Goal: Information Seeking & Learning: Learn about a topic

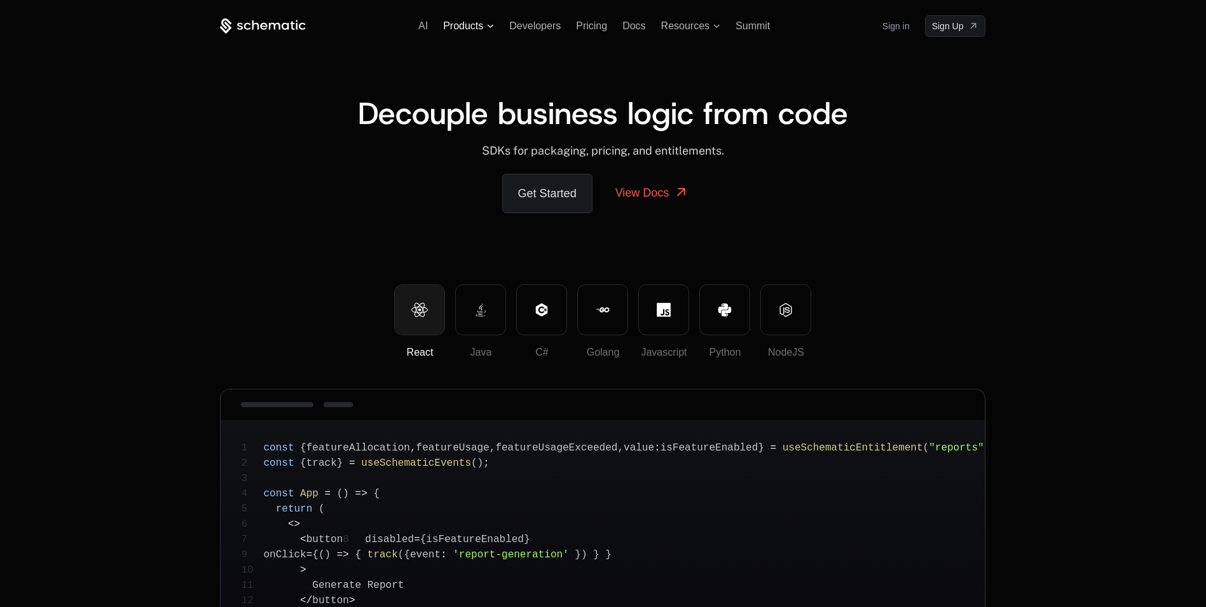
click at [486, 22] on span "Products" at bounding box center [468, 25] width 51 height 11
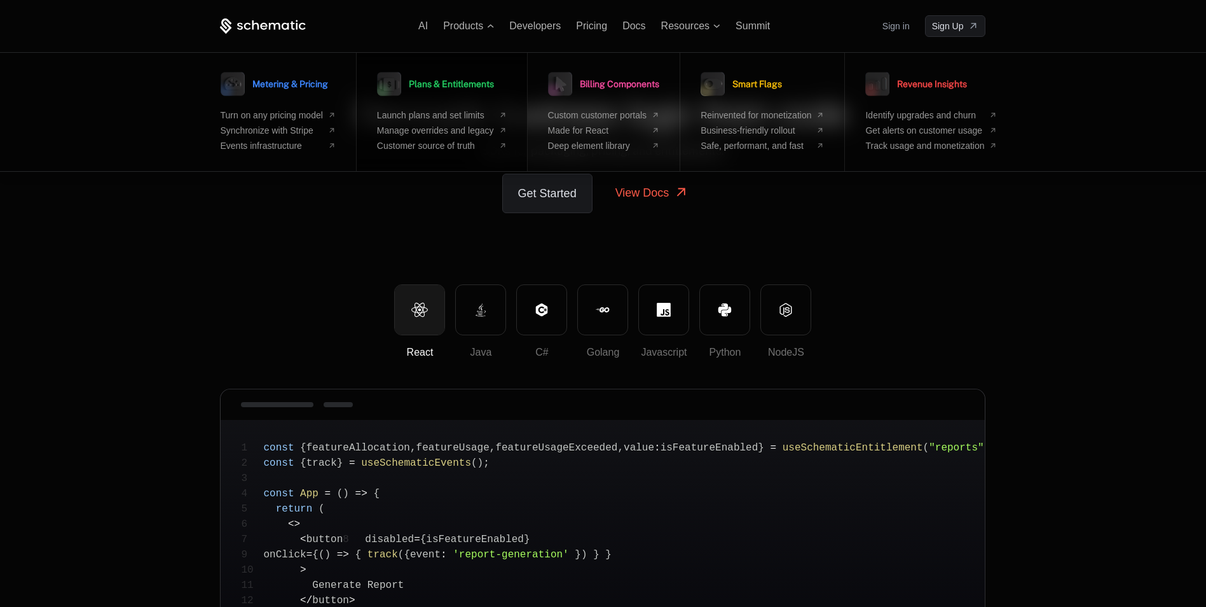
click at [438, 80] on span "Plans & Entitlements" at bounding box center [451, 84] width 85 height 9
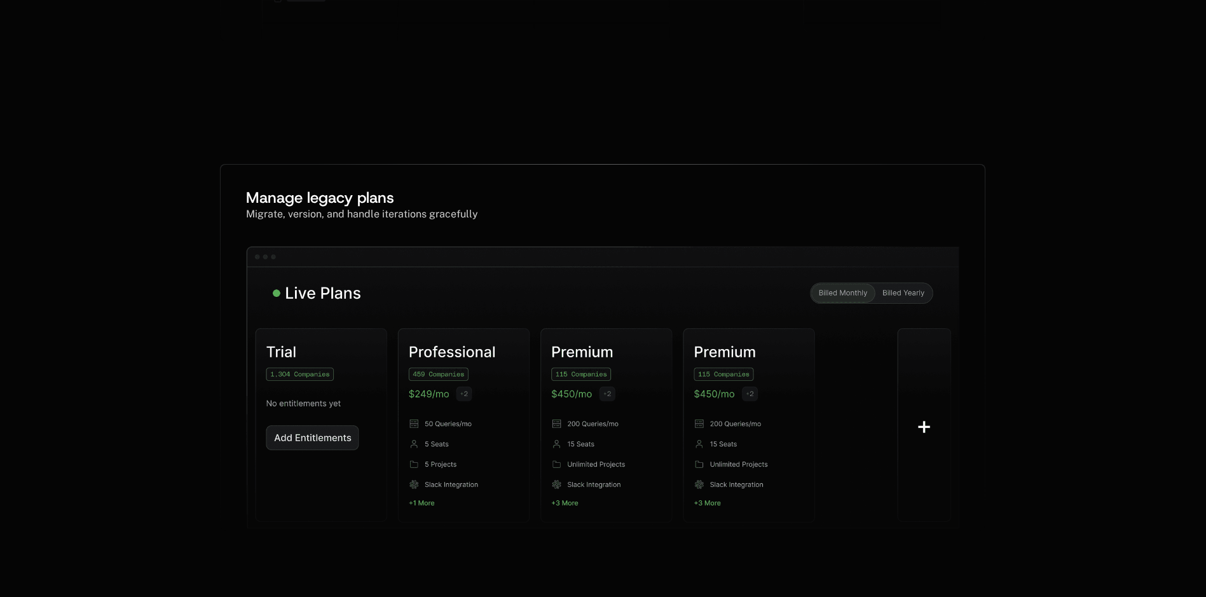
scroll to position [0, 10]
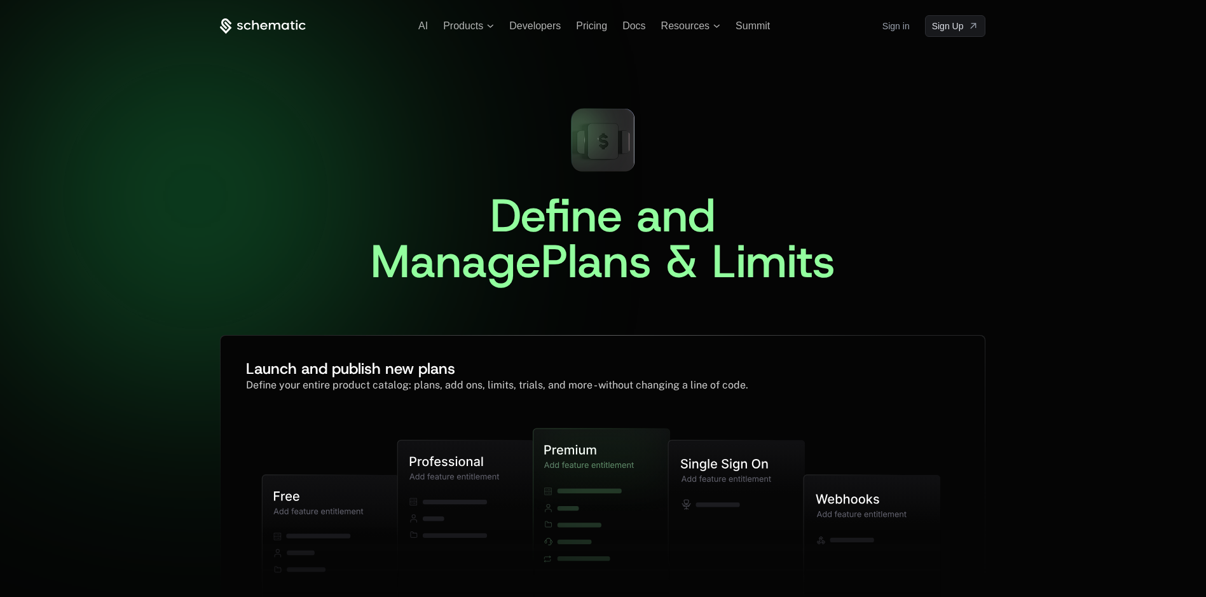
drag, startPoint x: 152, startPoint y: 156, endPoint x: 181, endPoint y: -38, distance: 196.2
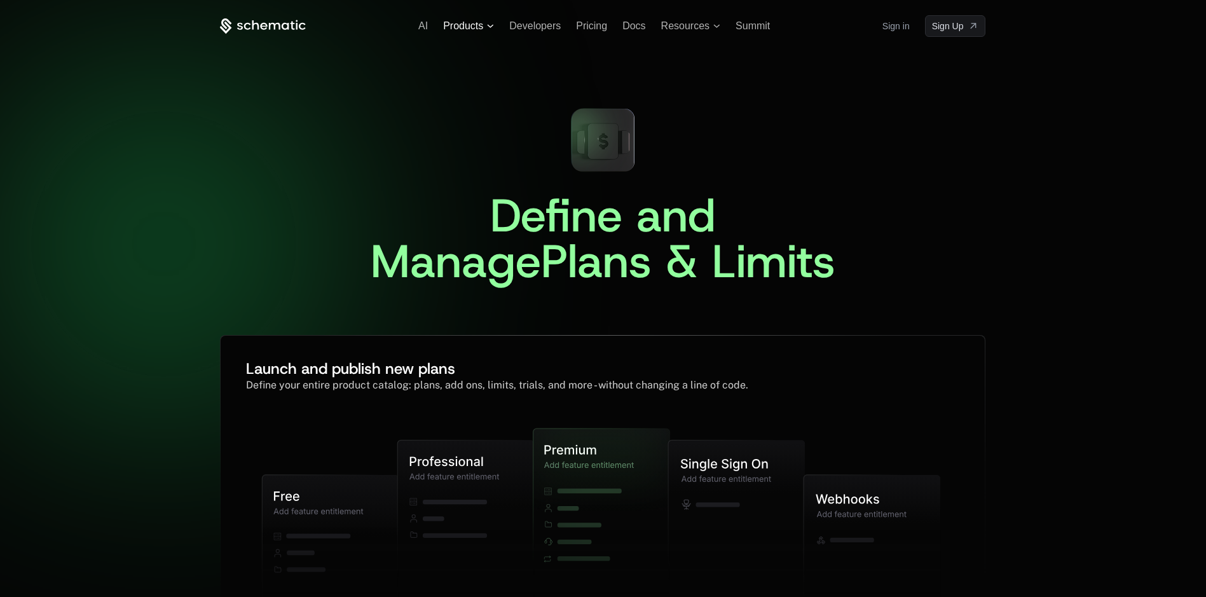
click at [474, 28] on span "Products" at bounding box center [463, 25] width 40 height 11
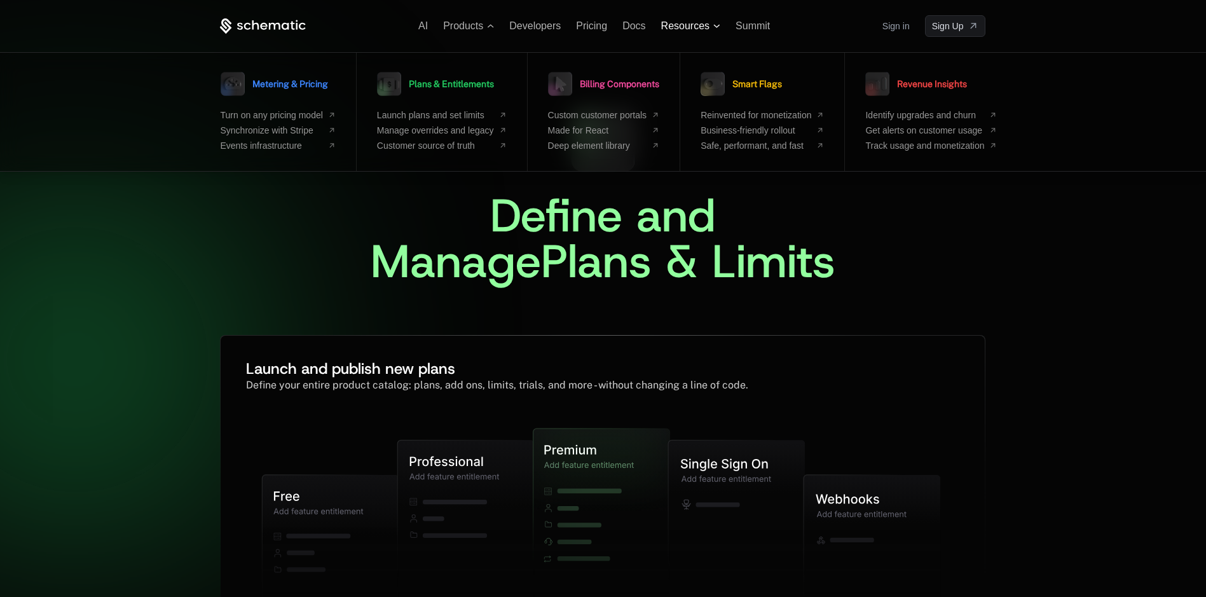
click at [695, 24] on span "Resources" at bounding box center [685, 25] width 48 height 11
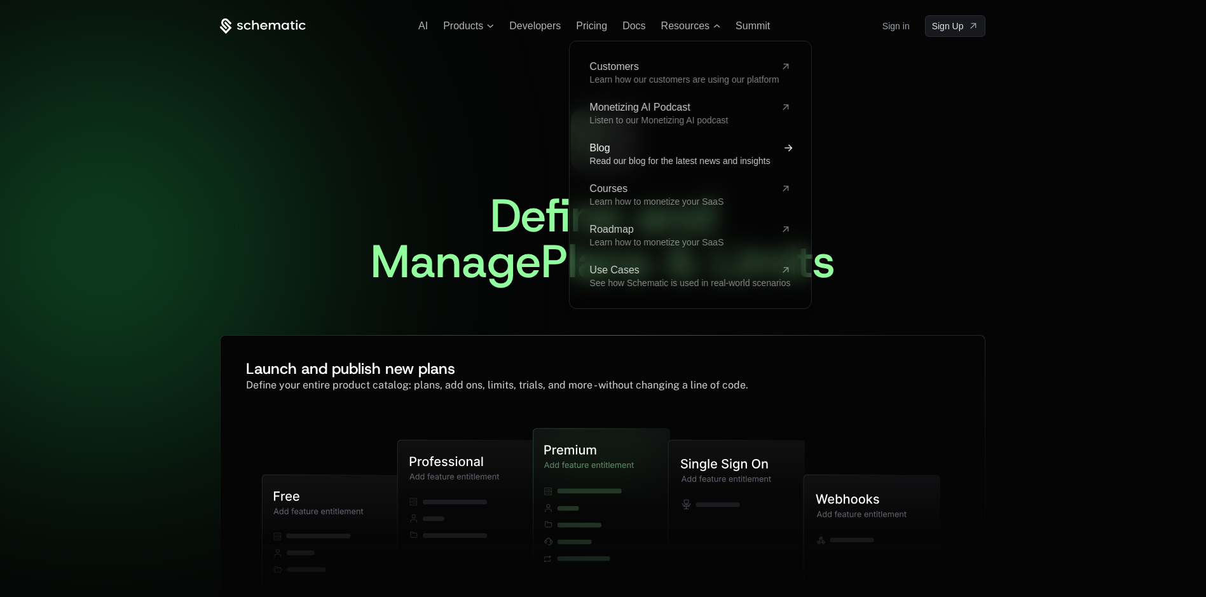
click at [630, 156] on span "Read our blog for the latest news and insights" at bounding box center [680, 161] width 181 height 10
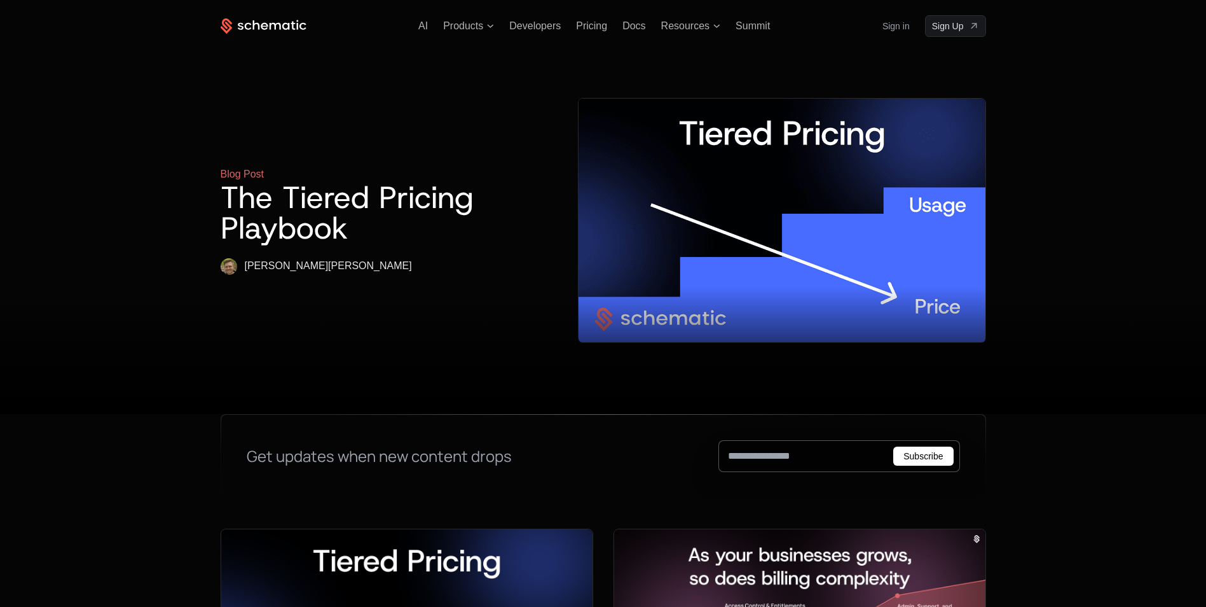
drag, startPoint x: 191, startPoint y: 166, endPoint x: 182, endPoint y: -3, distance: 168.8
click at [703, 24] on span "Resources" at bounding box center [685, 25] width 48 height 11
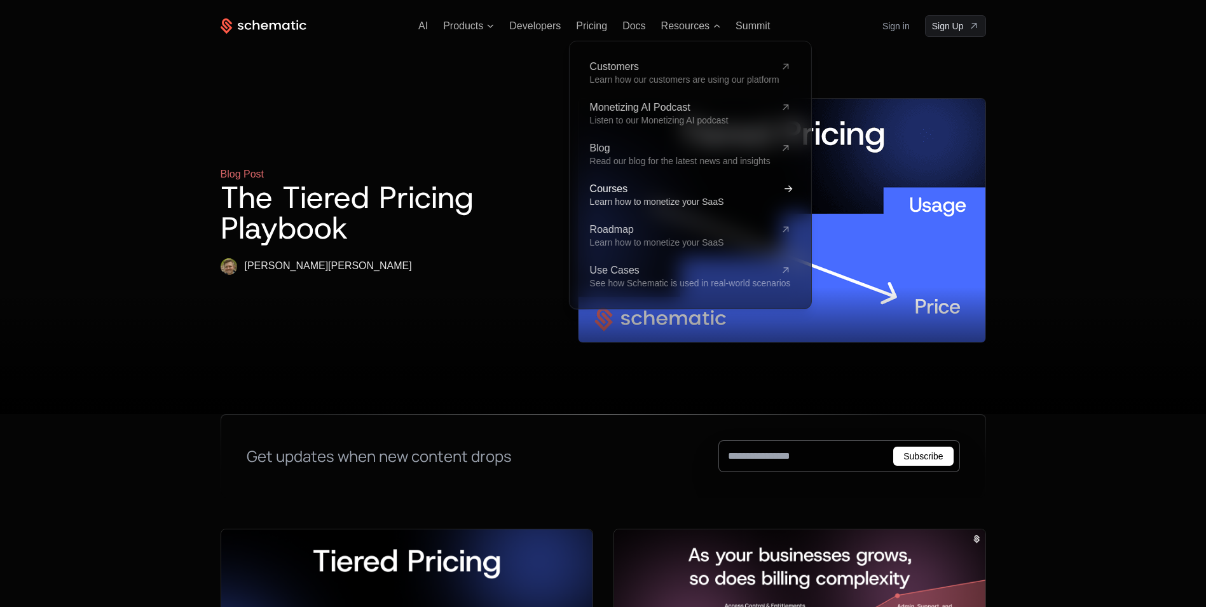
click at [789, 190] on icon at bounding box center [788, 189] width 15 height 15
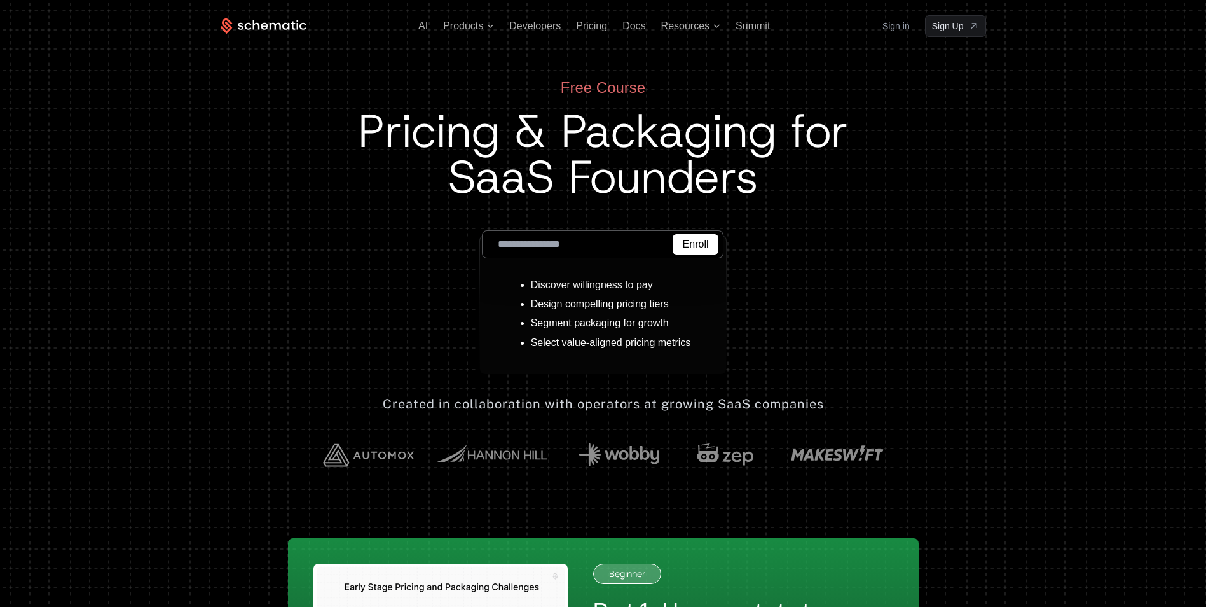
drag, startPoint x: 265, startPoint y: 223, endPoint x: 283, endPoint y: 26, distance: 198.0
click at [686, 15] on div "AI Products Developers Pricing Docs Resources Summit Sign in Sign Up" at bounding box center [604, 26] width 766 height 22
click at [691, 18] on div "AI Products Developers Pricing Docs Resources Summit Sign in Sign Up" at bounding box center [604, 26] width 766 height 22
click at [693, 22] on span "Resources" at bounding box center [685, 25] width 48 height 11
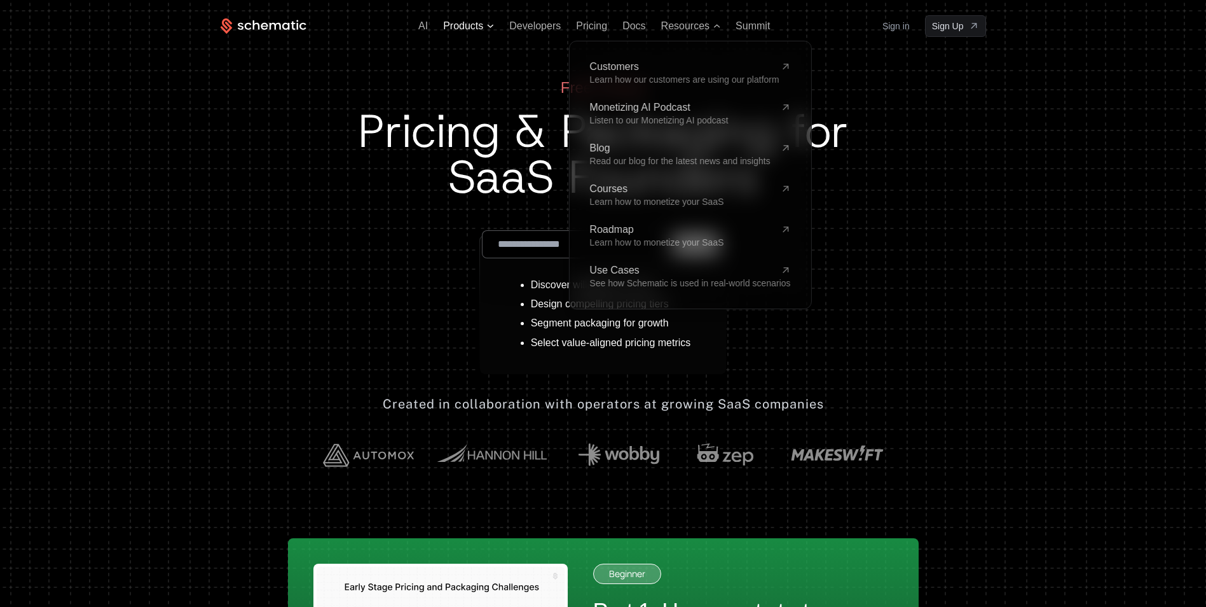
click at [493, 27] on icon at bounding box center [490, 26] width 7 height 4
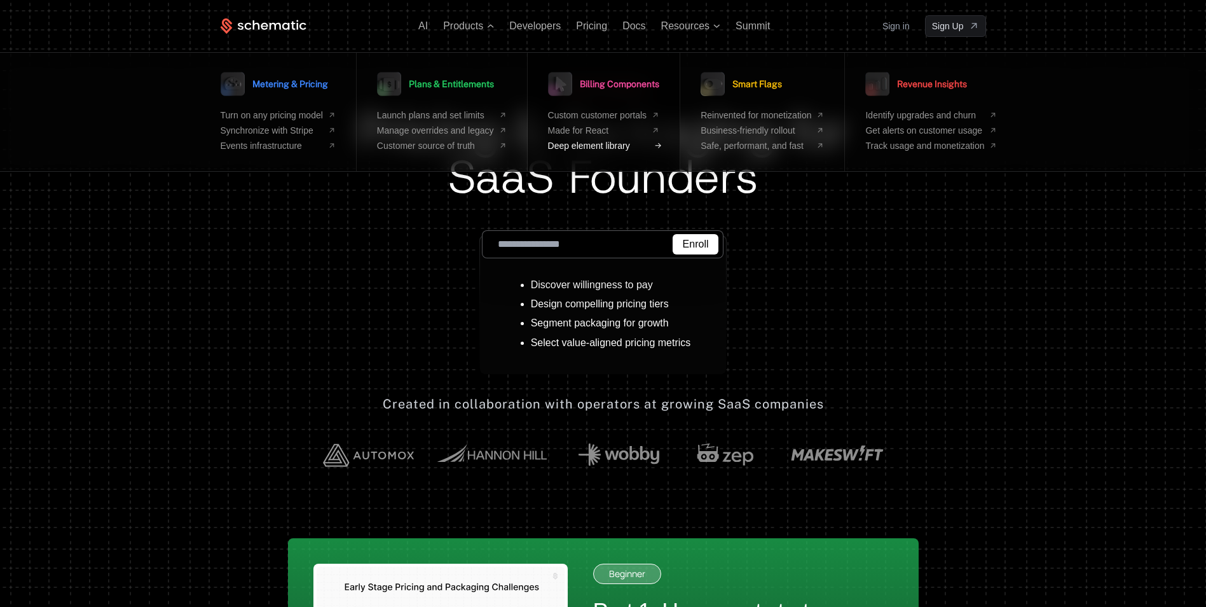
click at [612, 147] on span "Deep element library" at bounding box center [597, 146] width 99 height 10
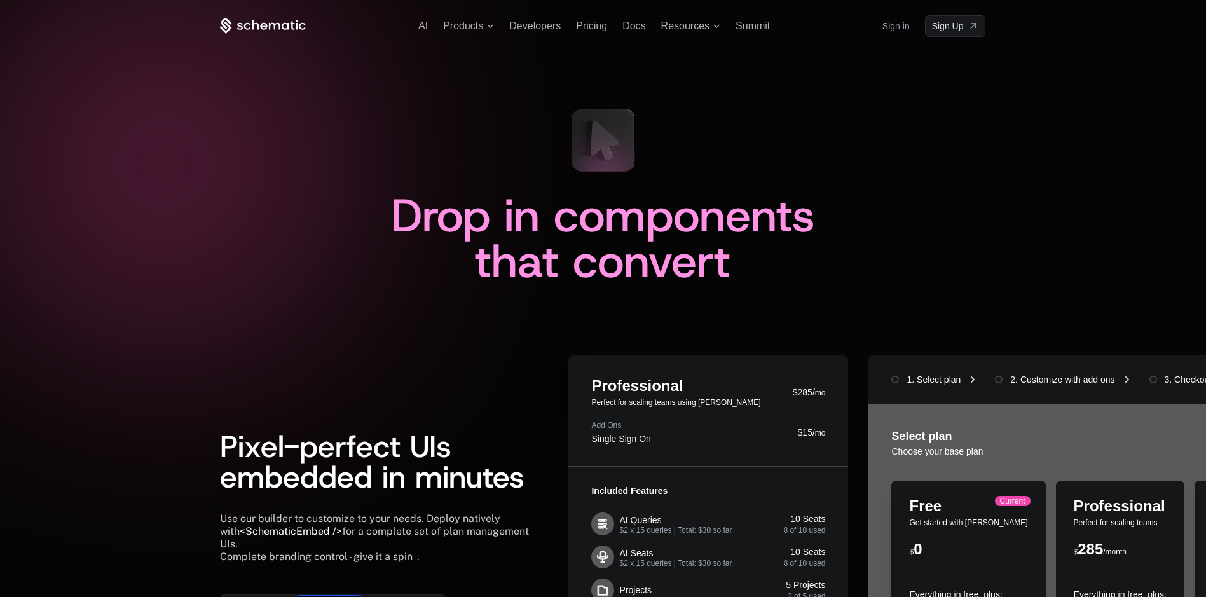
drag, startPoint x: 525, startPoint y: 205, endPoint x: 510, endPoint y: -18, distance: 223.1
click at [465, 25] on span "Products" at bounding box center [463, 25] width 40 height 11
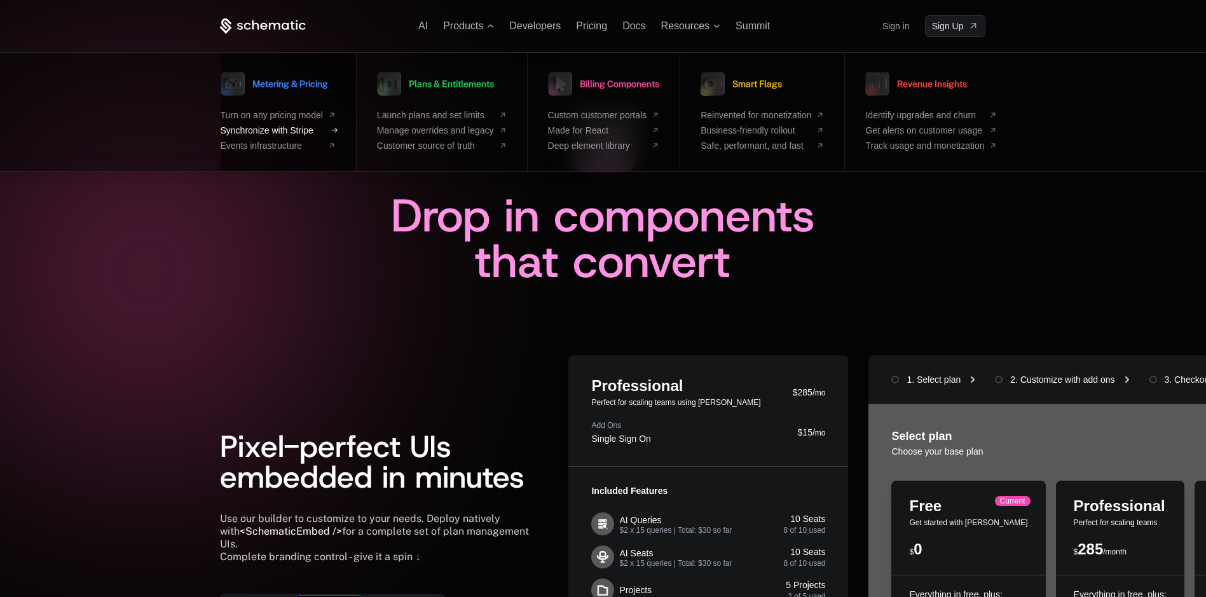
click at [305, 133] on span "Synchronize with Stripe" at bounding box center [272, 130] width 102 height 10
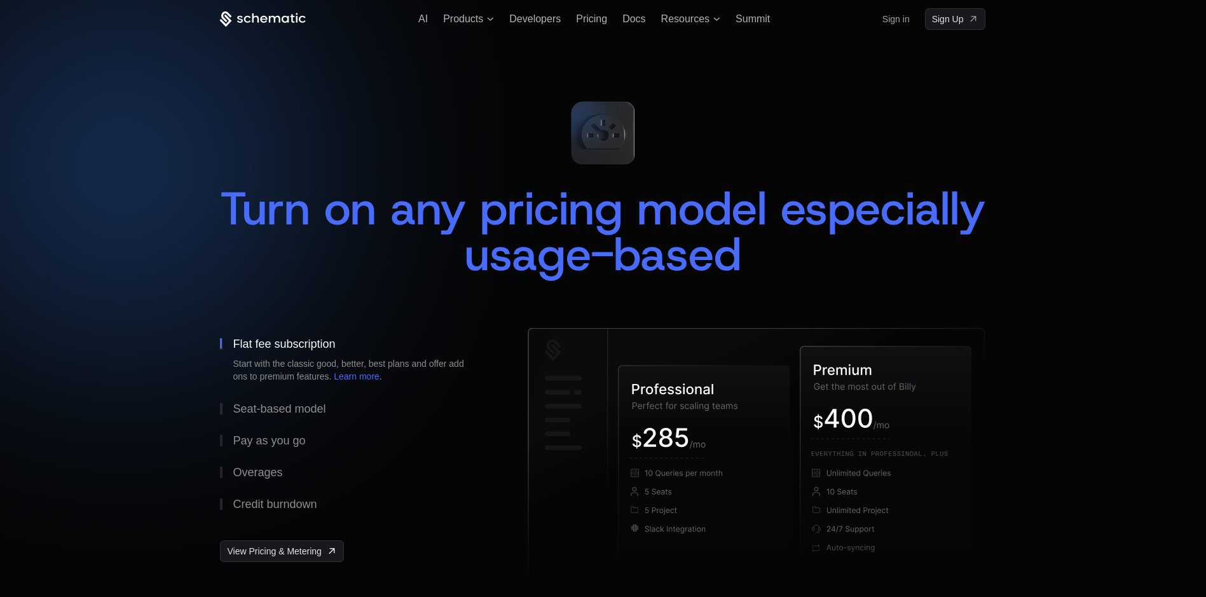
scroll to position [0, 10]
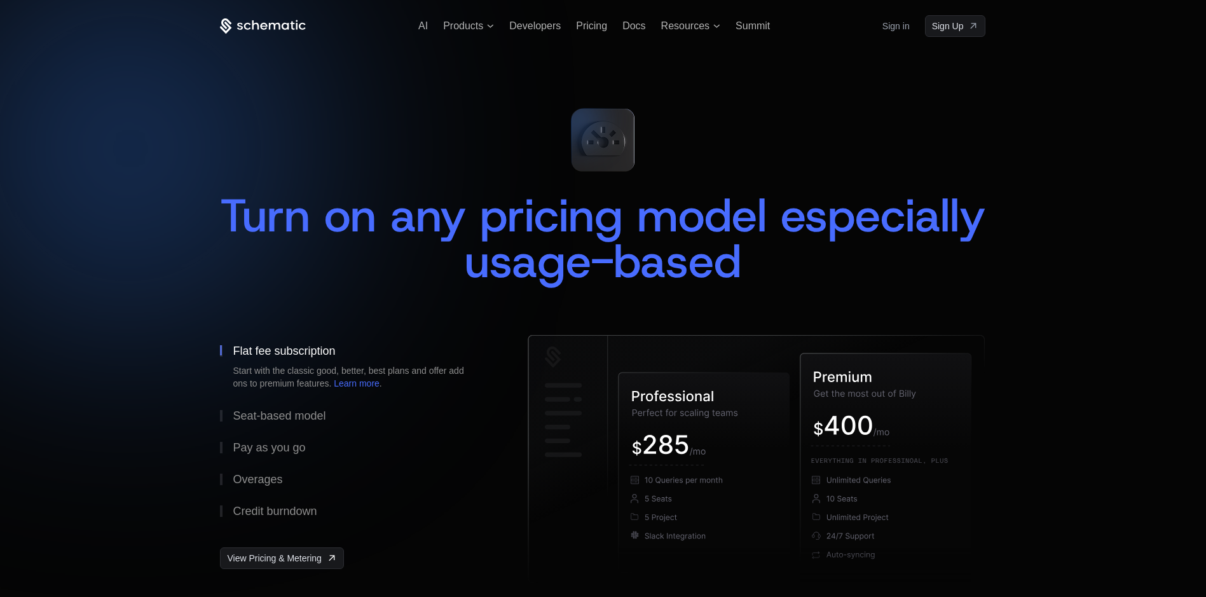
drag, startPoint x: 107, startPoint y: 134, endPoint x: 368, endPoint y: 19, distance: 285.4
click at [490, 20] on ul "AI Products Developers Pricing Docs Resources Summit" at bounding box center [594, 25] width 352 height 11
click at [475, 24] on span "Products" at bounding box center [468, 25] width 51 height 11
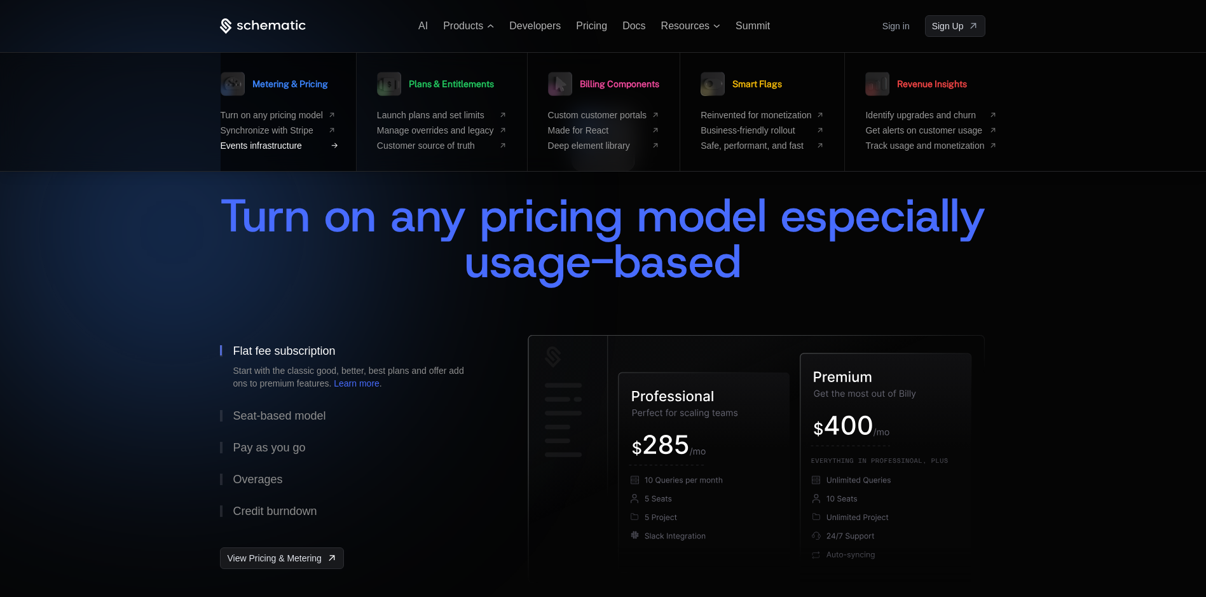
click at [273, 149] on span "Events infrastructure" at bounding box center [272, 146] width 102 height 10
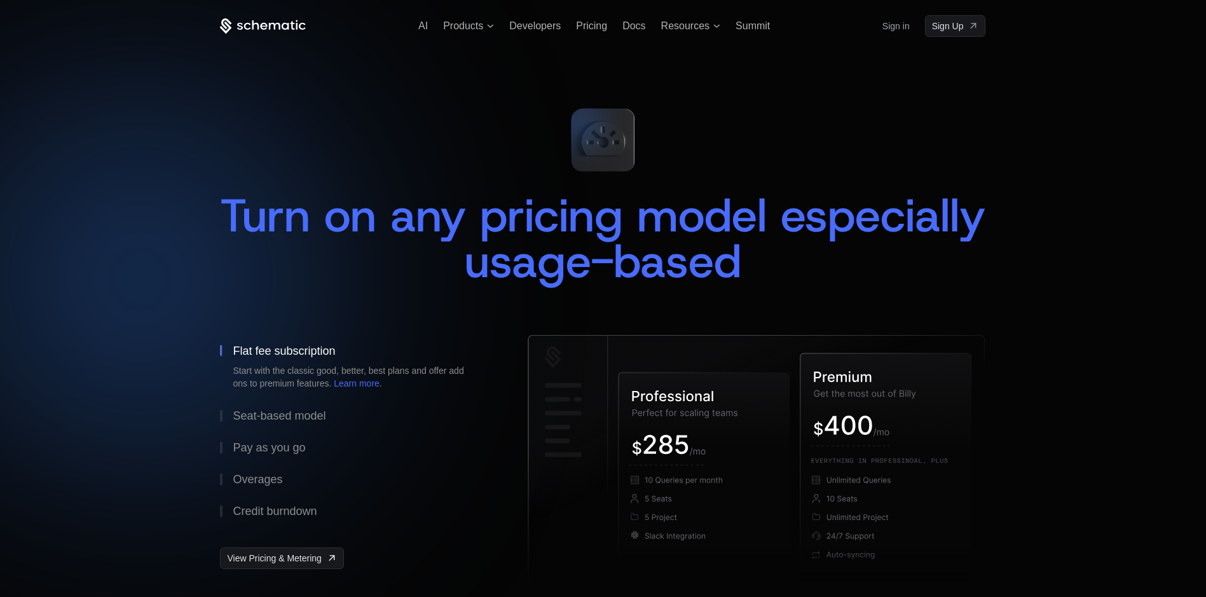
click at [476, 14] on div at bounding box center [603, 298] width 1206 height 597
click at [473, 28] on span "Products" at bounding box center [463, 25] width 40 height 11
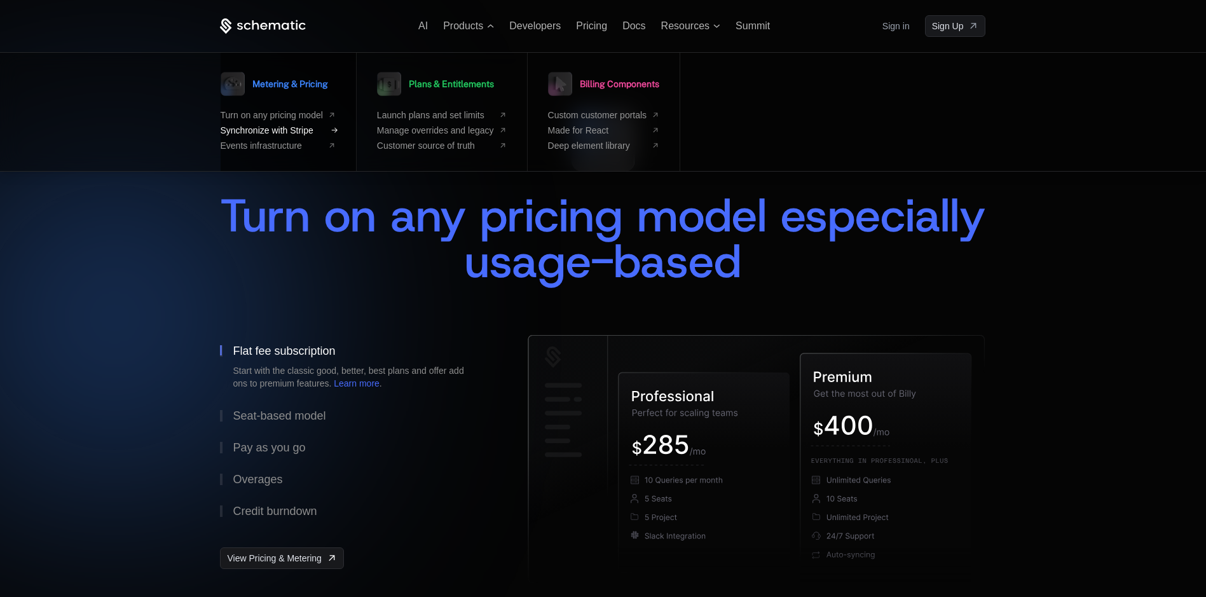
click at [289, 125] on ul "Turn on any pricing model Synchronize with Stripe Events infrastructure" at bounding box center [278, 130] width 115 height 41
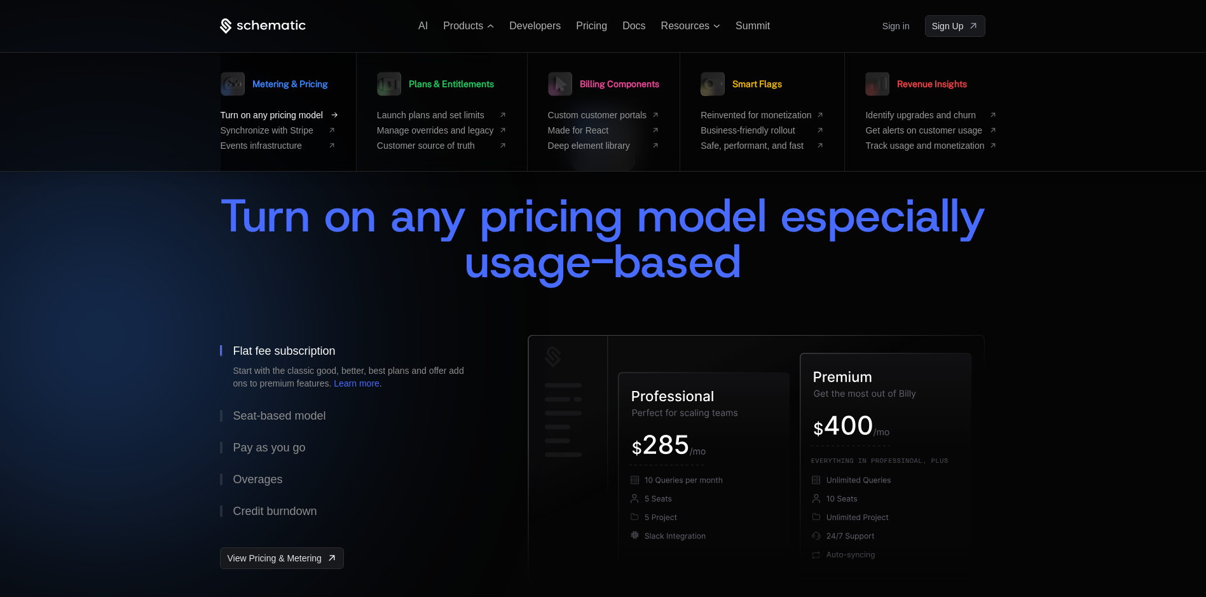
click at [290, 116] on span "Turn on any pricing model" at bounding box center [272, 115] width 102 height 10
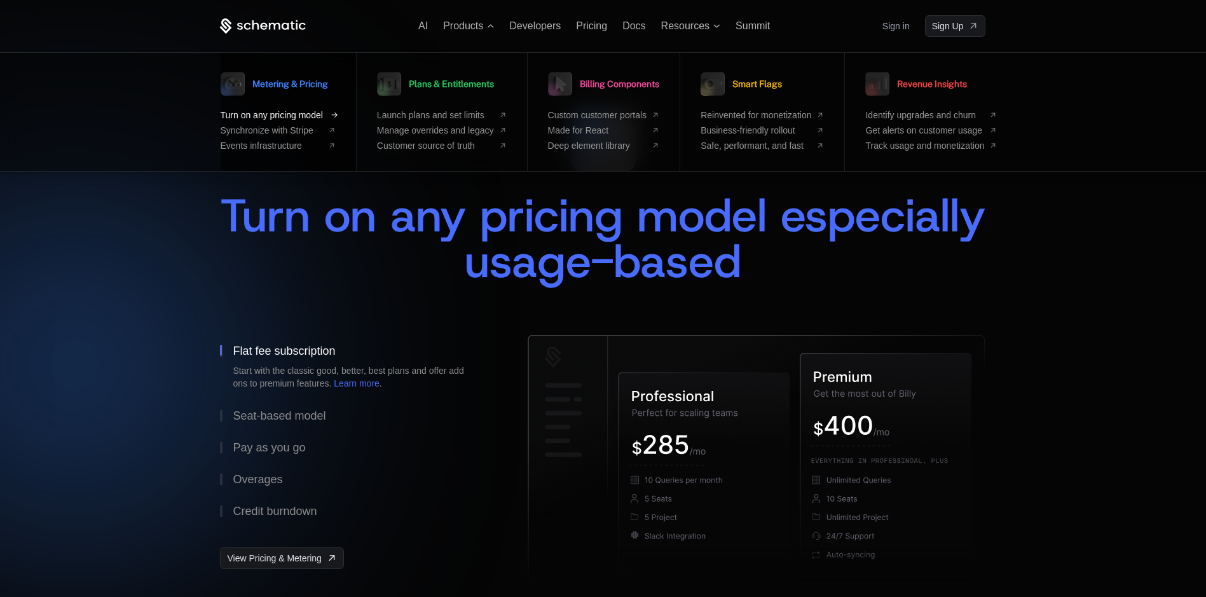
click at [296, 115] on span "Turn on any pricing model" at bounding box center [272, 115] width 102 height 10
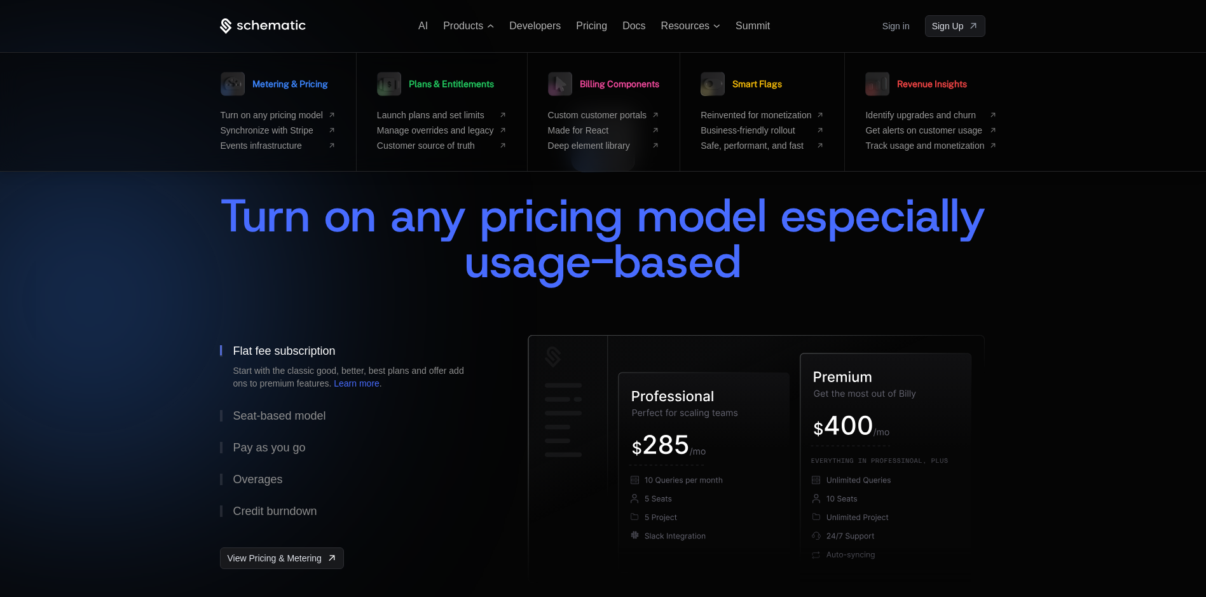
click at [147, 212] on div at bounding box center [90, 300] width 265 height 265
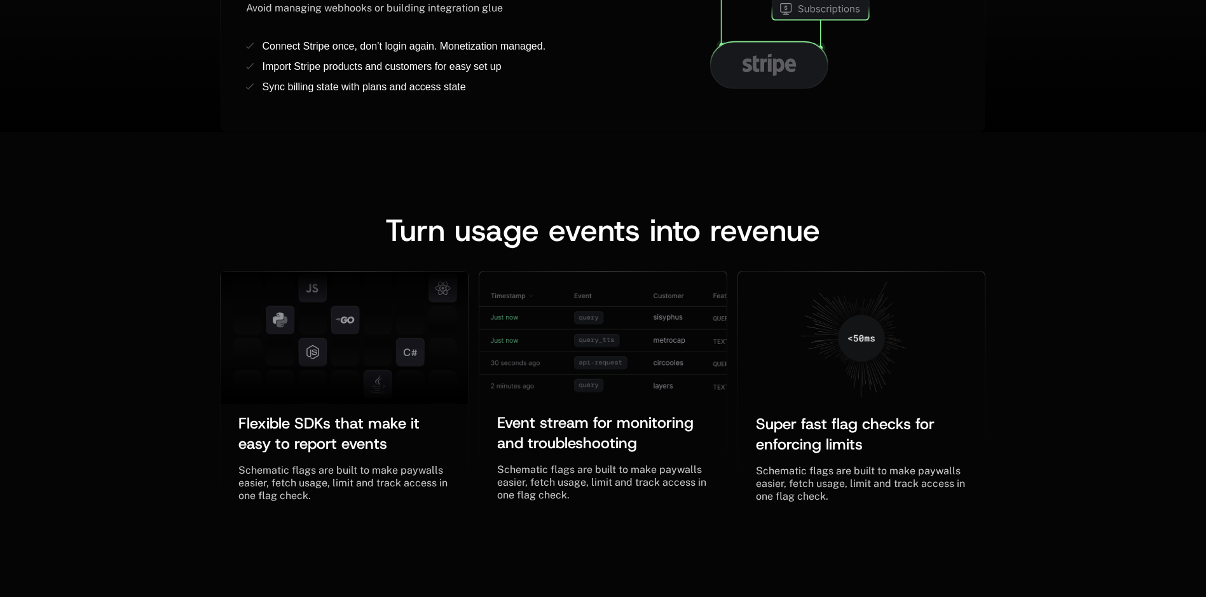
scroll to position [0, 10]
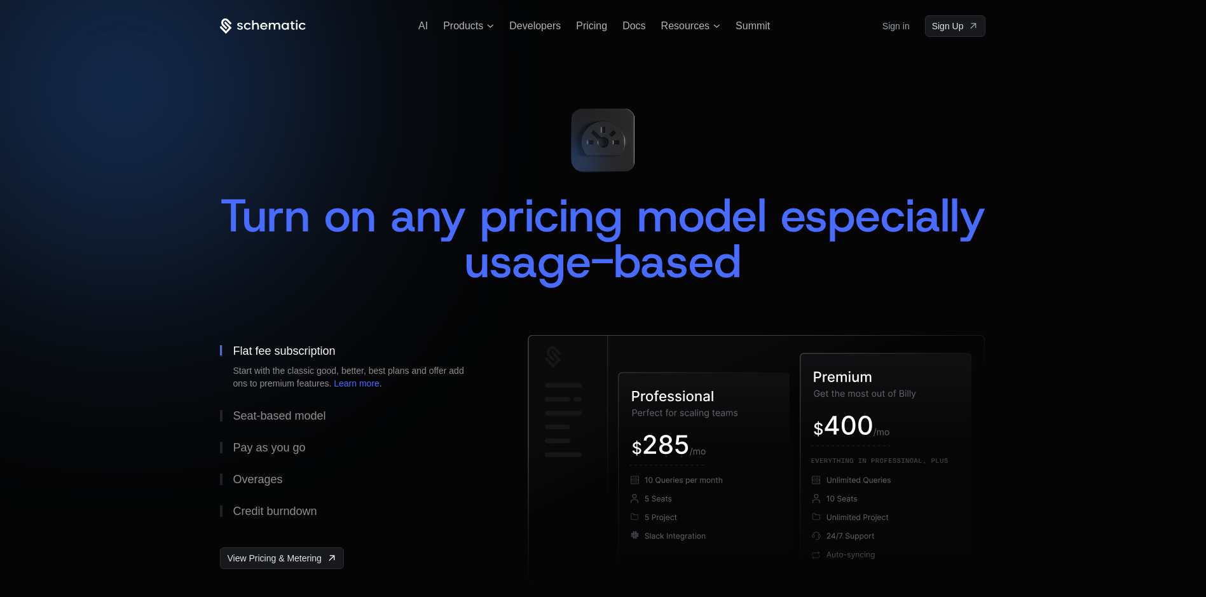
drag, startPoint x: 147, startPoint y: 212, endPoint x: 174, endPoint y: 74, distance: 140.7
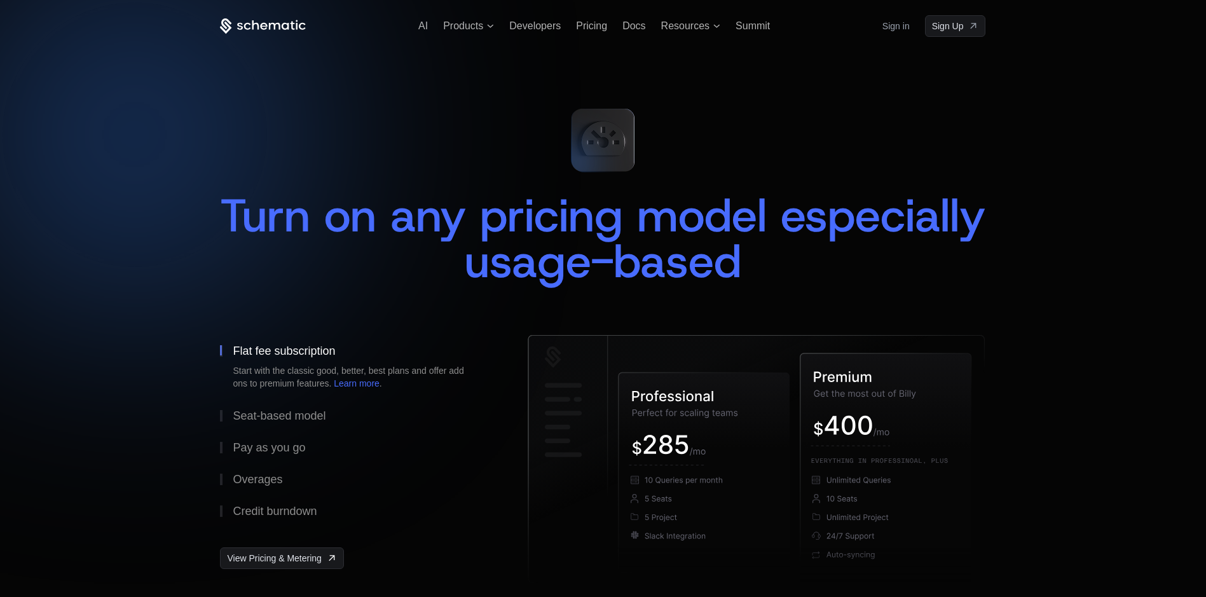
click at [439, 19] on div "AI Products Developers Pricing Docs Resources Summit Sign in Sign Up" at bounding box center [603, 26] width 766 height 22
click at [445, 20] on span "Products" at bounding box center [463, 25] width 40 height 11
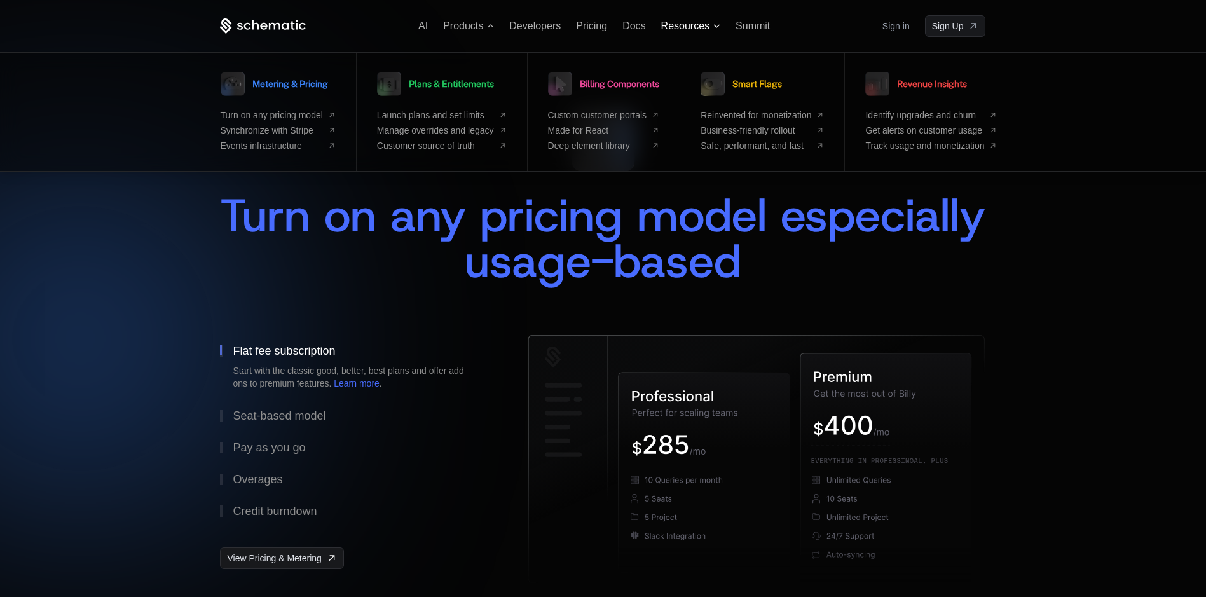
click at [690, 24] on span "Resources" at bounding box center [685, 25] width 48 height 11
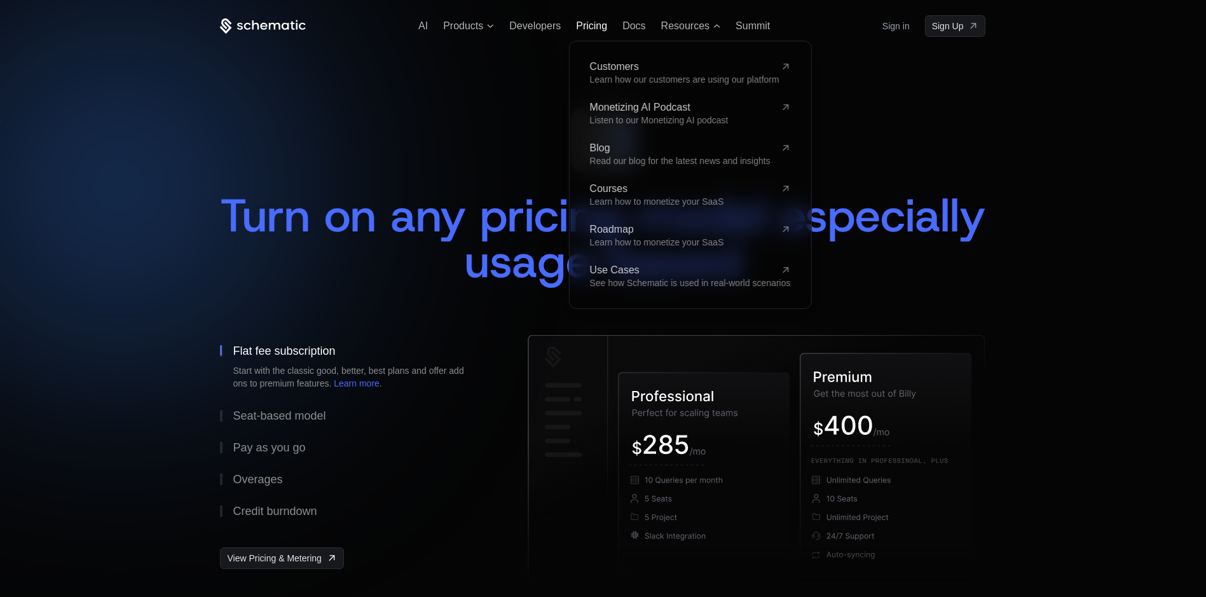
click at [576, 26] on span "Pricing" at bounding box center [591, 25] width 31 height 11
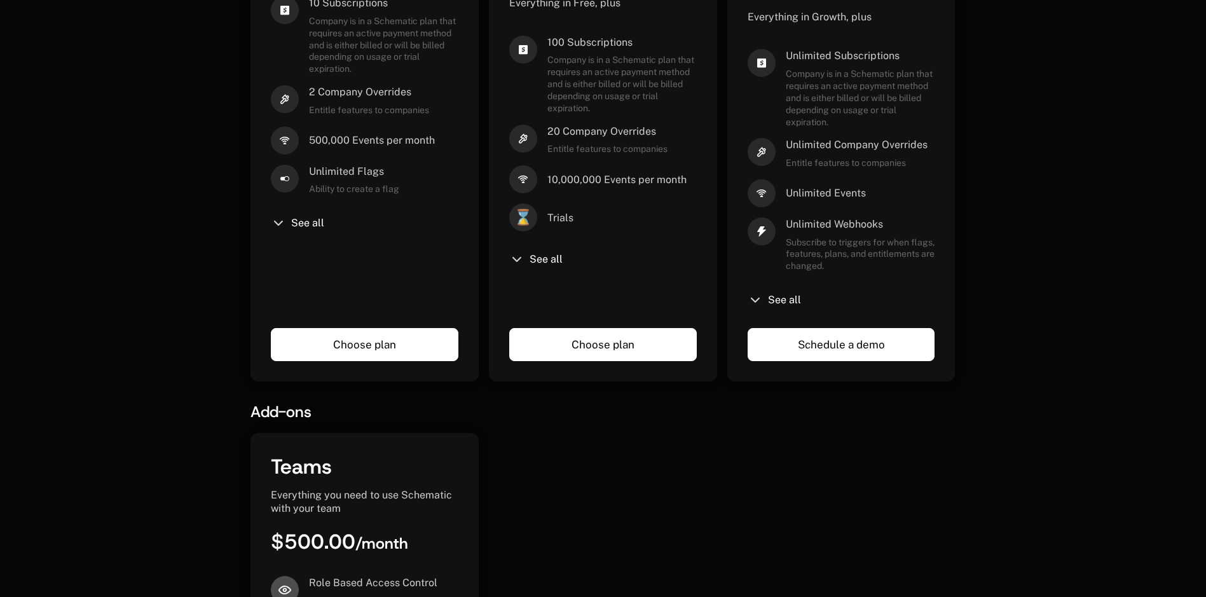
scroll to position [0, 10]
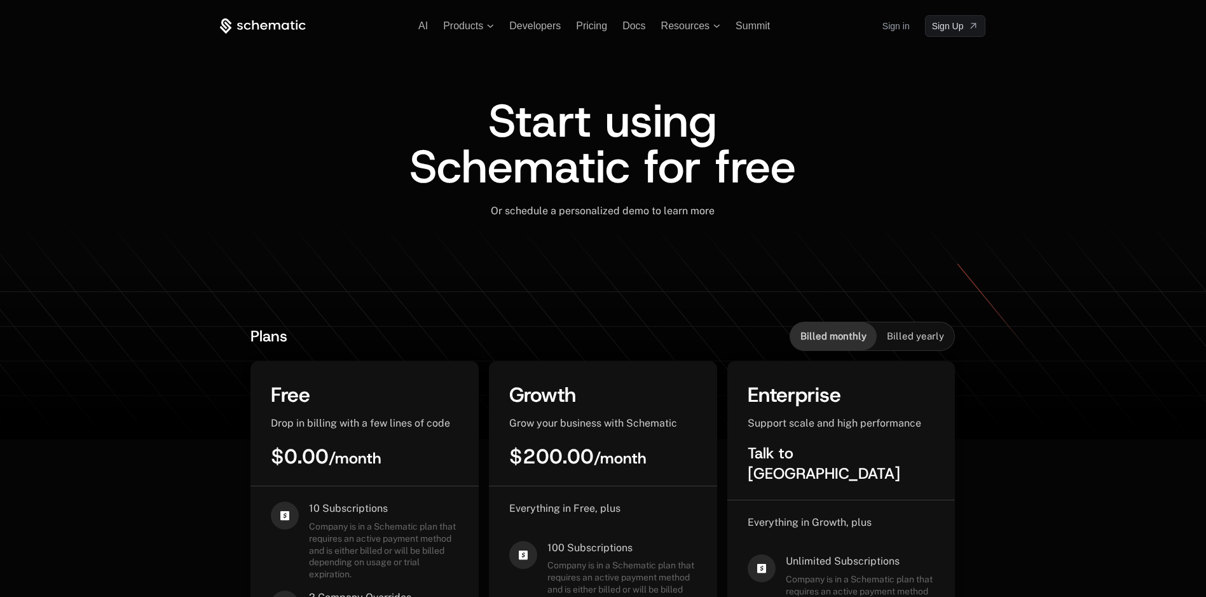
drag, startPoint x: 172, startPoint y: 193, endPoint x: 314, endPoint y: 18, distance: 224.7
click at [475, 25] on span "Products" at bounding box center [468, 25] width 51 height 11
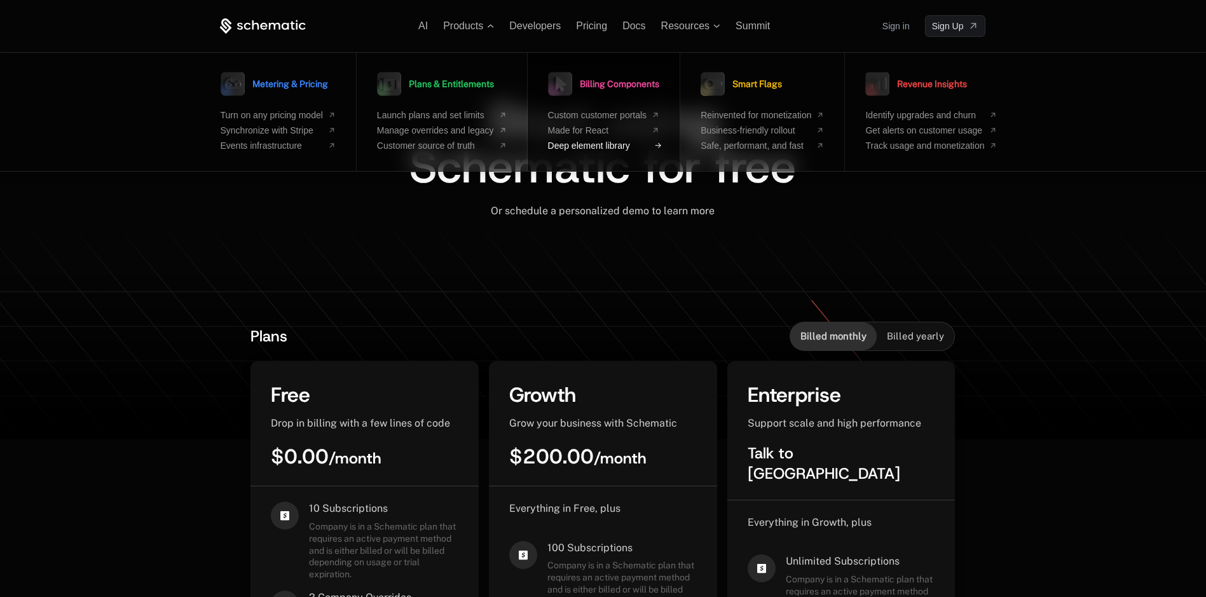
click at [590, 148] on span "Deep element library" at bounding box center [597, 146] width 99 height 10
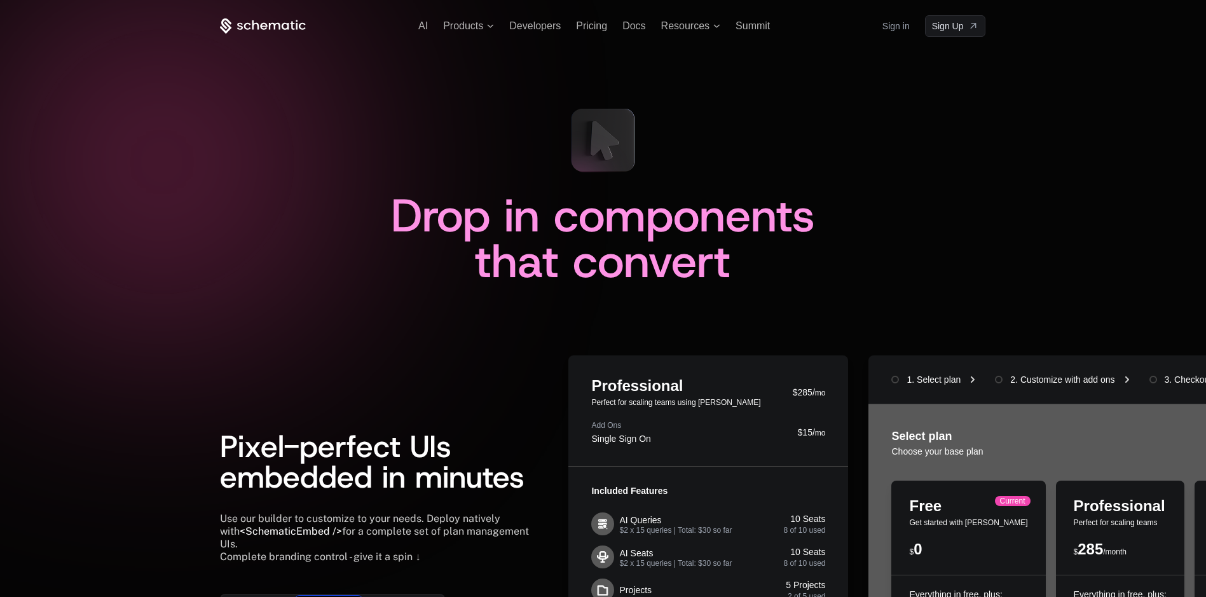
drag, startPoint x: 285, startPoint y: 182, endPoint x: 275, endPoint y: -34, distance: 216.5
click at [479, 34] on div "AI Products Developers Pricing Docs Resources Summit Sign in Sign Up" at bounding box center [603, 26] width 766 height 22
click at [480, 22] on span "Products" at bounding box center [463, 25] width 40 height 11
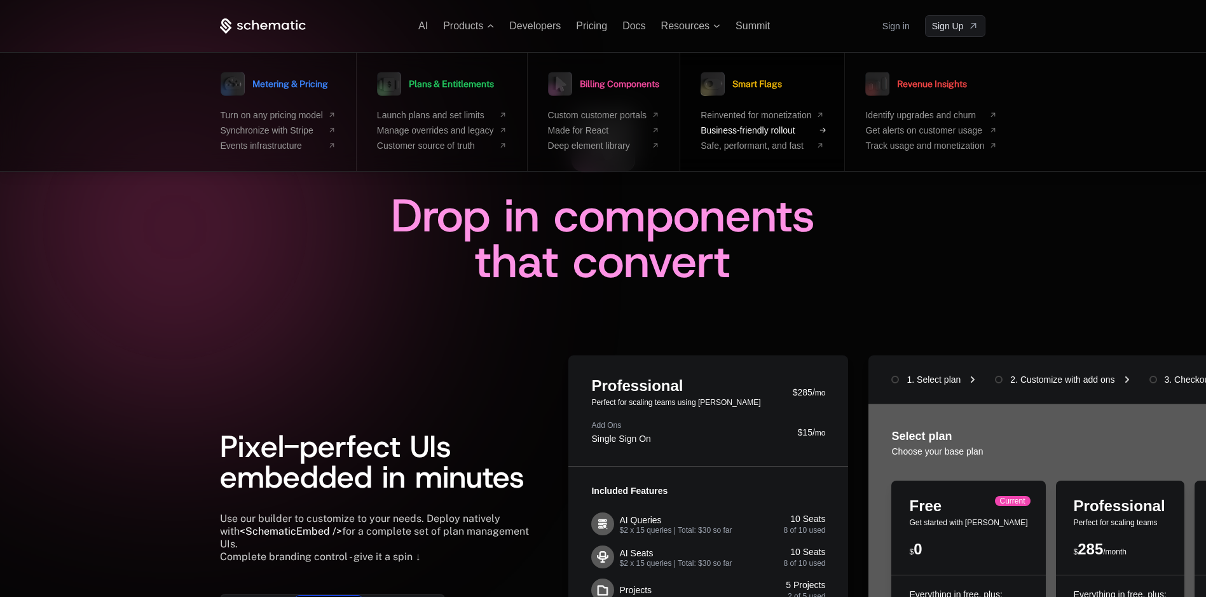
click at [788, 128] on span "Business-friendly rollout" at bounding box center [756, 130] width 111 height 10
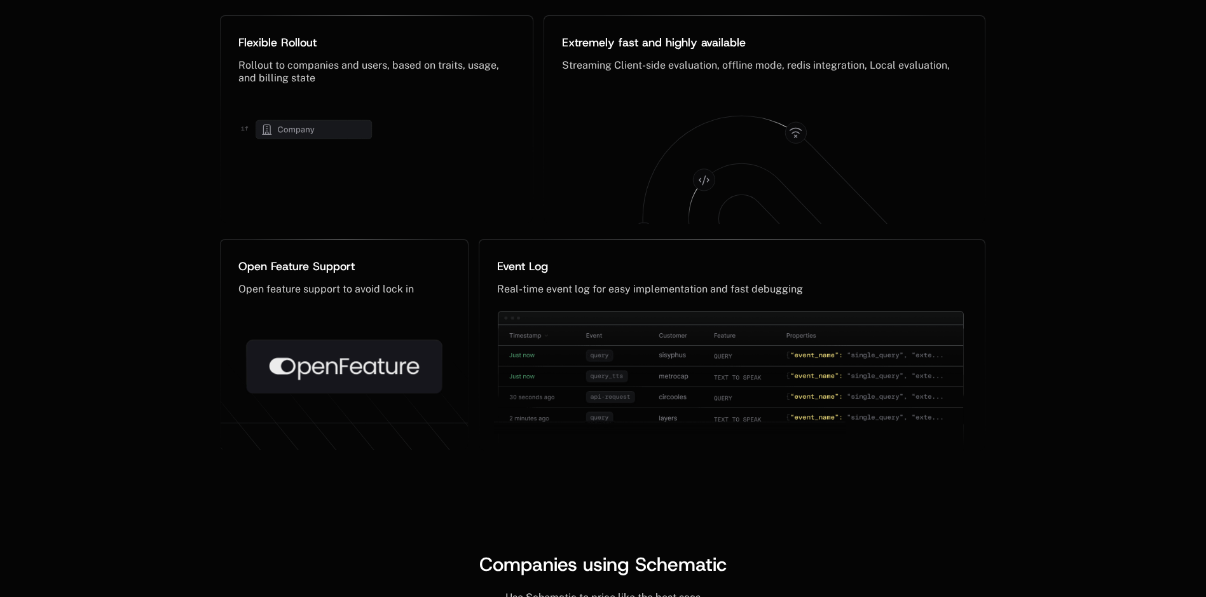
scroll to position [0, 10]
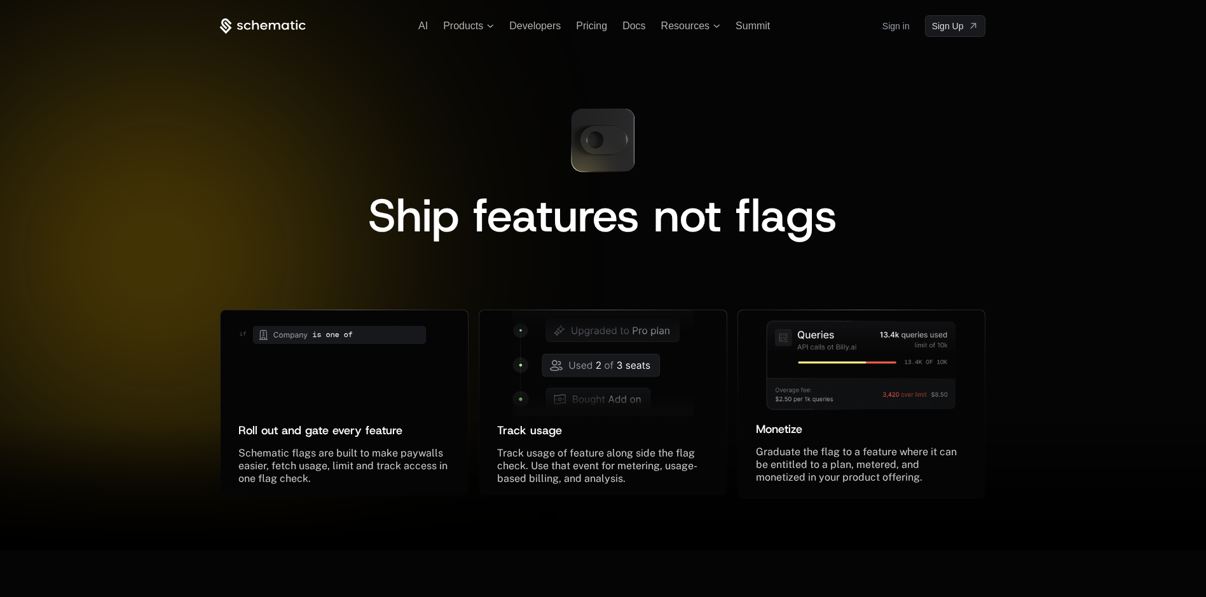
drag, startPoint x: 130, startPoint y: 181, endPoint x: 151, endPoint y: 28, distance: 154.6
